Goal: Use online tool/utility: Utilize a website feature to perform a specific function

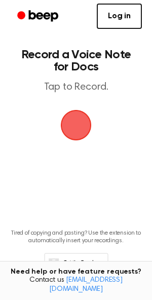
click at [88, 126] on span "button" at bounding box center [75, 124] width 39 height 39
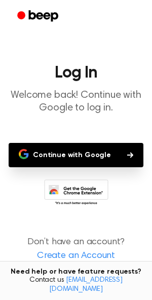
click at [91, 152] on button "Continue with Google" at bounding box center [76, 155] width 135 height 24
click at [42, 158] on button "Continue with Google" at bounding box center [76, 155] width 135 height 24
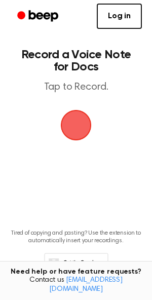
click at [70, 123] on span "button" at bounding box center [76, 125] width 33 height 33
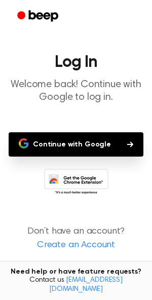
scroll to position [11, 0]
click at [82, 248] on link "Create an Account" at bounding box center [76, 245] width 132 height 14
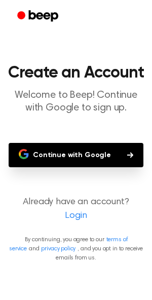
click at [86, 158] on button "Continue with Google" at bounding box center [76, 155] width 135 height 24
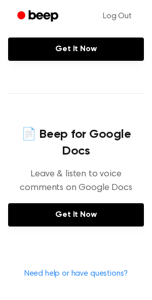
scroll to position [389, 0]
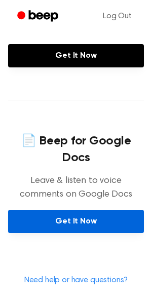
click at [70, 210] on link "Get It Now" at bounding box center [76, 221] width 136 height 23
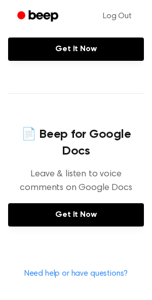
scroll to position [399, 0]
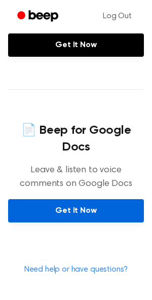
click at [46, 199] on link "Get It Now" at bounding box center [76, 210] width 136 height 23
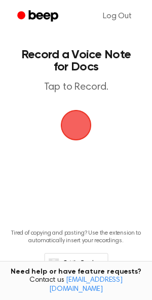
click at [73, 129] on span "button" at bounding box center [76, 125] width 56 height 56
click at [70, 122] on span "button" at bounding box center [76, 125] width 46 height 46
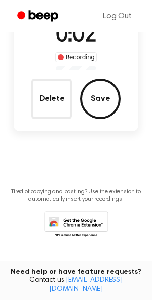
scroll to position [90, 0]
click at [96, 99] on button "Save" at bounding box center [100, 98] width 41 height 41
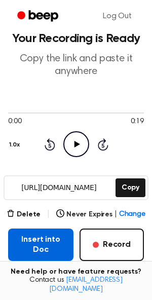
click at [24, 244] on button "Insert into Doc" at bounding box center [40, 244] width 65 height 32
click at [34, 241] on button "Insert into Doc" at bounding box center [40, 244] width 65 height 32
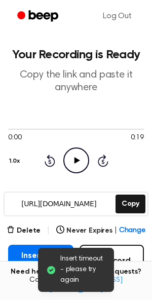
scroll to position [0, 0]
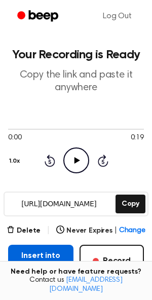
click at [33, 255] on button "Insert into Doc" at bounding box center [40, 261] width 65 height 32
